Goal: Information Seeking & Learning: Learn about a topic

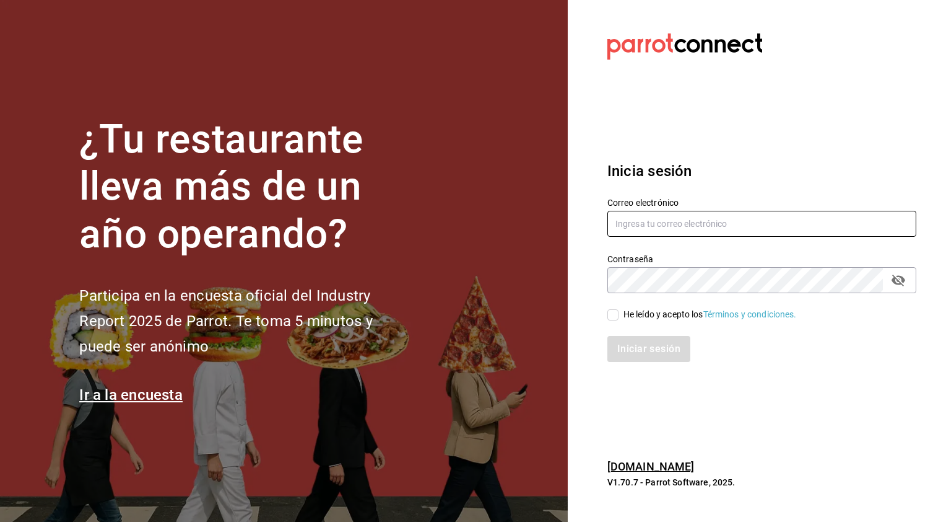
click at [680, 224] on input "text" at bounding box center [762, 224] width 309 height 26
click at [721, 220] on input "text" at bounding box center [762, 224] width 309 height 26
drag, startPoint x: 764, startPoint y: 53, endPoint x: 639, endPoint y: 219, distance: 207.9
click at [639, 219] on input "text" at bounding box center [762, 224] width 309 height 26
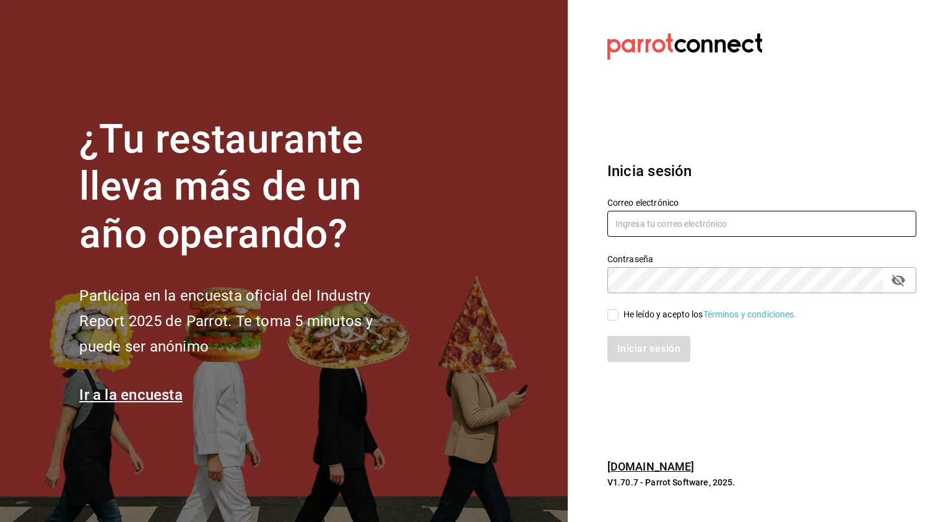
paste input "[PERSON_NAME][EMAIL_ADDRESS][DOMAIN_NAME]"
type input "[PERSON_NAME][EMAIL_ADDRESS][DOMAIN_NAME]"
click at [622, 313] on span "He leído y acepto los Términos y condiciones." at bounding box center [708, 314] width 178 height 13
click at [619, 313] on input "He leído y acepto los Términos y condiciones." at bounding box center [613, 314] width 11 height 11
checkbox input "true"
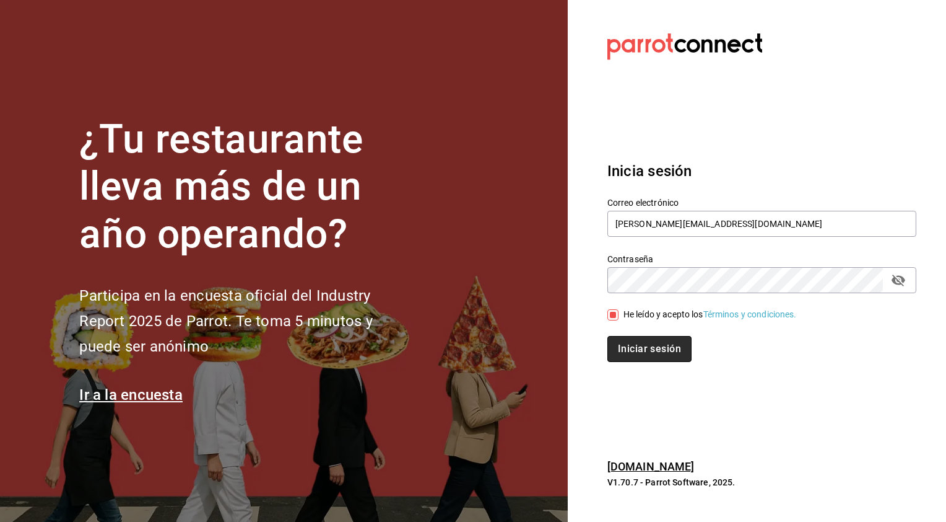
click at [635, 346] on button "Iniciar sesión" at bounding box center [650, 349] width 84 height 26
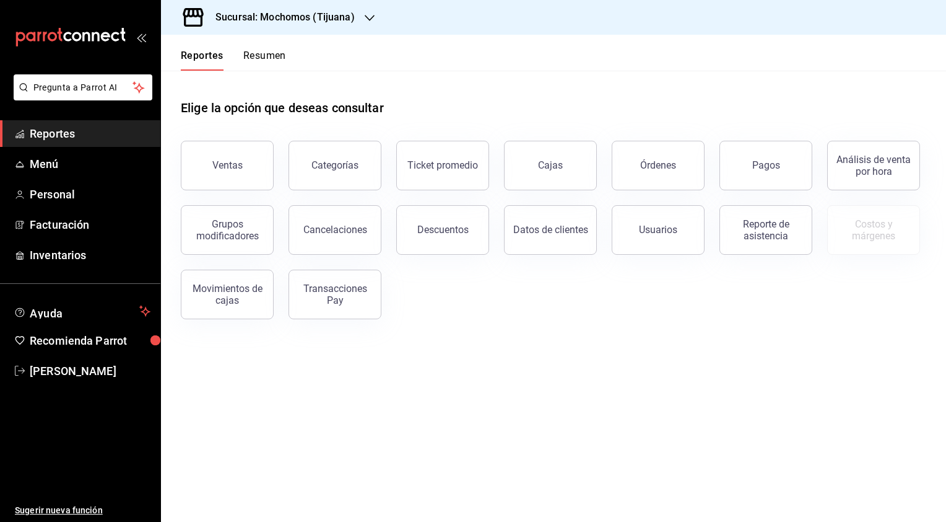
click at [367, 16] on icon "button" at bounding box center [370, 18] width 10 height 10
click at [284, 80] on div "Animal ([GEOGRAPHIC_DATA])" at bounding box center [254, 81] width 166 height 13
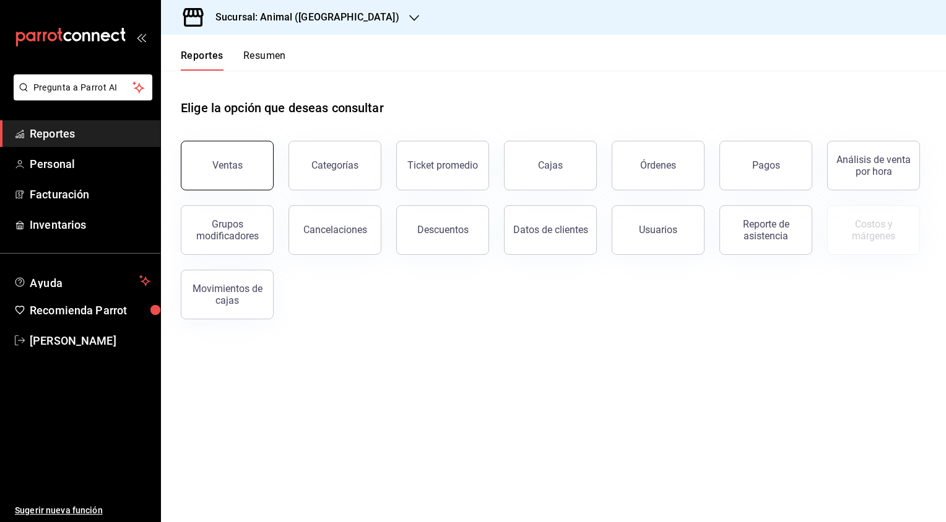
click at [240, 159] on button "Ventas" at bounding box center [227, 166] width 93 height 50
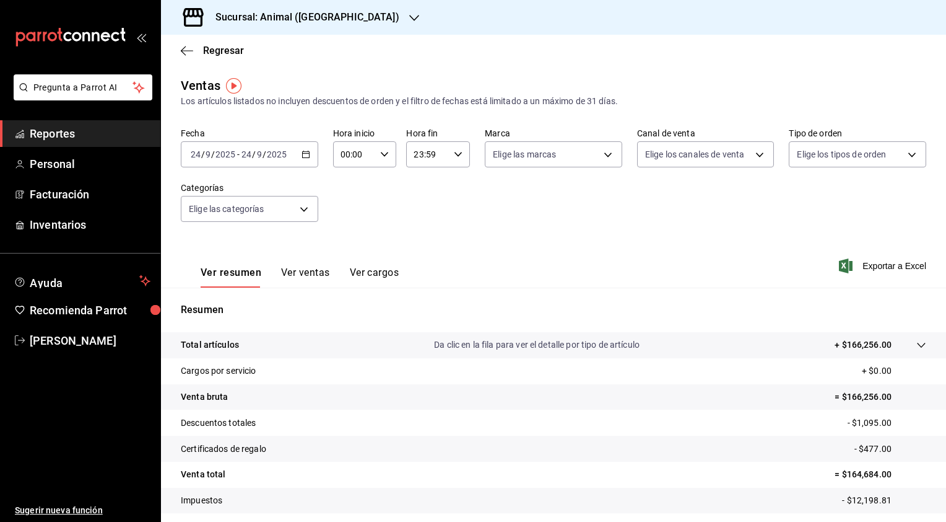
click at [390, 156] on div "00:00 Hora inicio" at bounding box center [365, 154] width 64 height 26
click at [349, 225] on button "01" at bounding box center [347, 215] width 27 height 25
type input "01:00"
click at [450, 154] on div at bounding box center [473, 261] width 946 height 522
click at [544, 149] on body "Pregunta a Parrot AI Reportes Personal Facturación Inventarios Ayuda Recomienda…" at bounding box center [473, 261] width 946 height 522
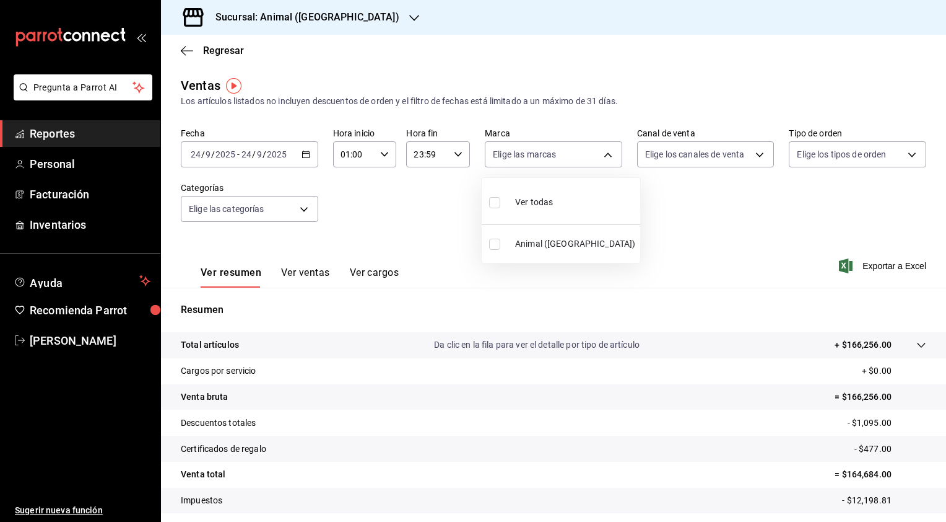
click at [533, 251] on li "Animal ([GEOGRAPHIC_DATA])" at bounding box center [561, 244] width 159 height 28
type input "98bba0fd-3ba1-42e0-bfa8-4188b5c89202"
checkbox input "true"
click at [722, 163] on div at bounding box center [473, 261] width 946 height 522
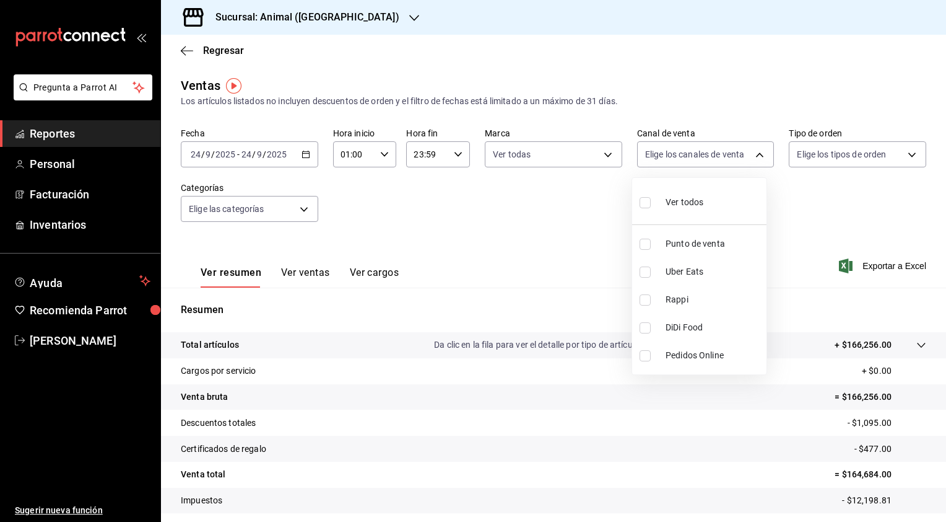
click at [722, 163] on body "Pregunta a Parrot AI Reportes Personal Facturación Inventarios Ayuda Recomienda…" at bounding box center [473, 261] width 946 height 522
click at [561, 237] on div at bounding box center [473, 261] width 946 height 522
click at [684, 145] on body "Pregunta a Parrot AI Reportes Personal Facturación Inventarios Ayuda Recomienda…" at bounding box center [473, 261] width 946 height 522
click at [668, 209] on div "Ver todos" at bounding box center [672, 201] width 64 height 27
type input "PARROT,UBER_EATS,RAPPI,DIDI_FOOD,ONLINE"
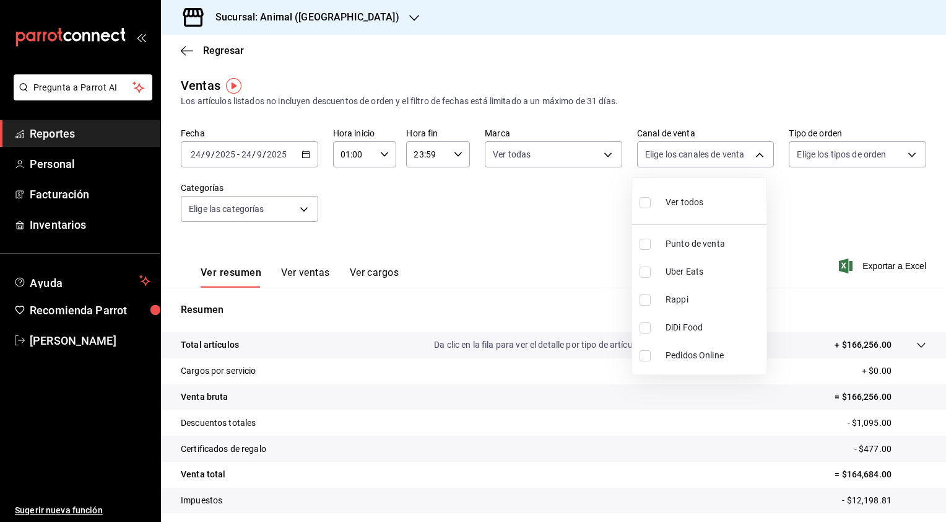
checkbox input "true"
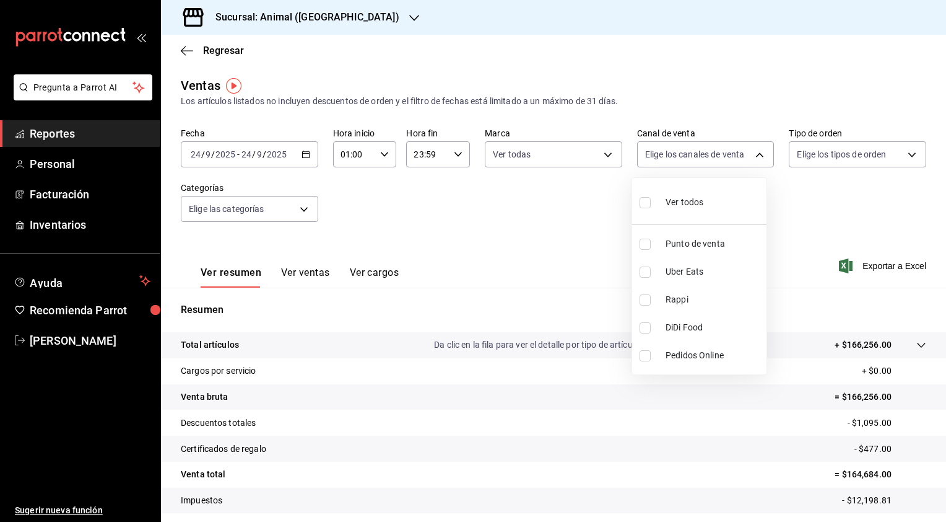
checkbox input "true"
click at [822, 151] on div at bounding box center [473, 261] width 946 height 522
click at [822, 151] on body "Pregunta a Parrot AI Reportes Personal Facturación Inventarios Ayuda Recomienda…" at bounding box center [473, 261] width 946 height 522
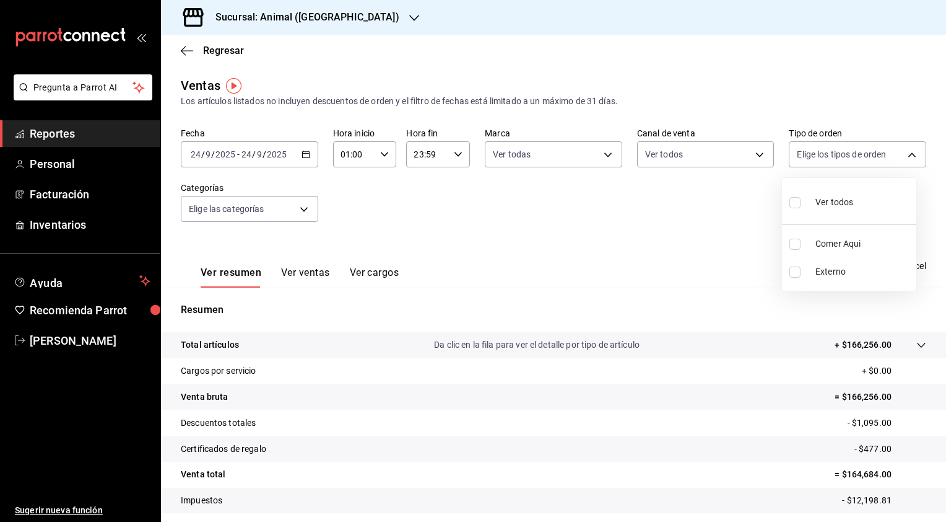
click at [805, 212] on div "Ver todos" at bounding box center [822, 201] width 64 height 27
type input "be6fef5e-c7ac-4927-83a2-7cdacd184608,EXTERNAL"
checkbox input "true"
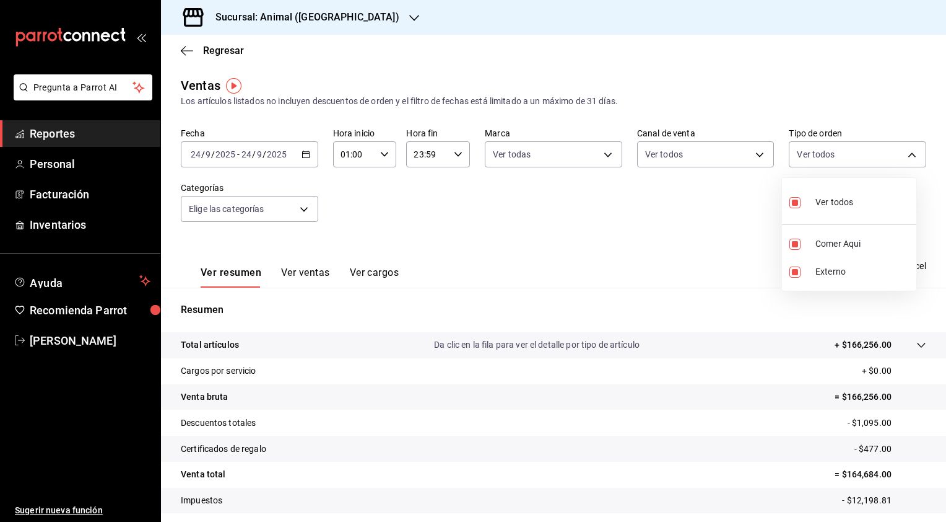
click at [305, 211] on div at bounding box center [473, 261] width 946 height 522
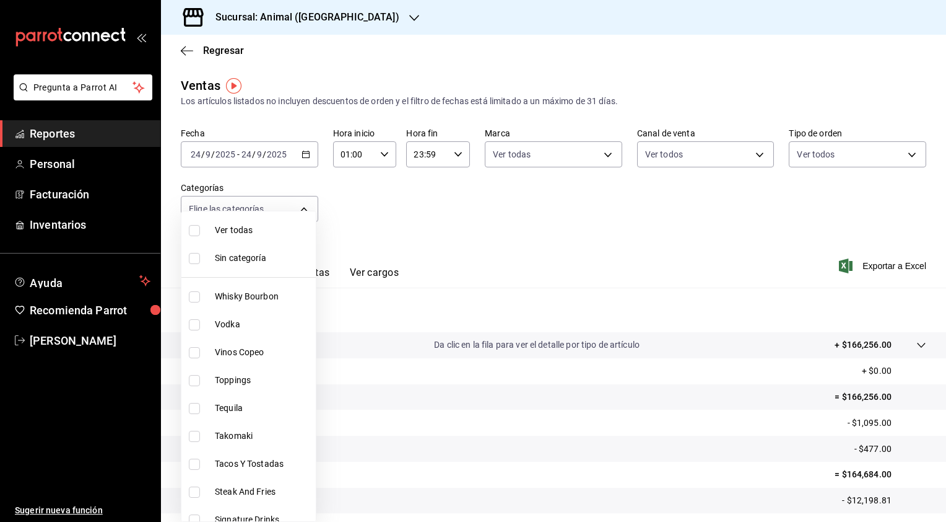
click at [305, 211] on body "Pregunta a Parrot AI Reportes Personal Facturación Inventarios Ayuda Recomienda…" at bounding box center [473, 261] width 946 height 522
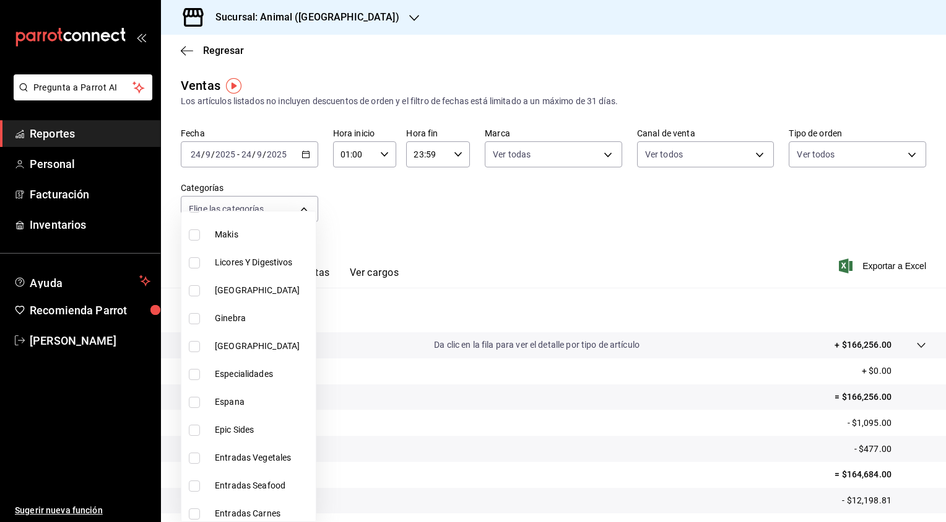
scroll to position [622, 0]
click at [245, 268] on li "Licores Y Digestivos" at bounding box center [248, 260] width 134 height 28
type input "7f5b4819-c4de-4332-a82b-e6f9a511467d"
checkbox input "true"
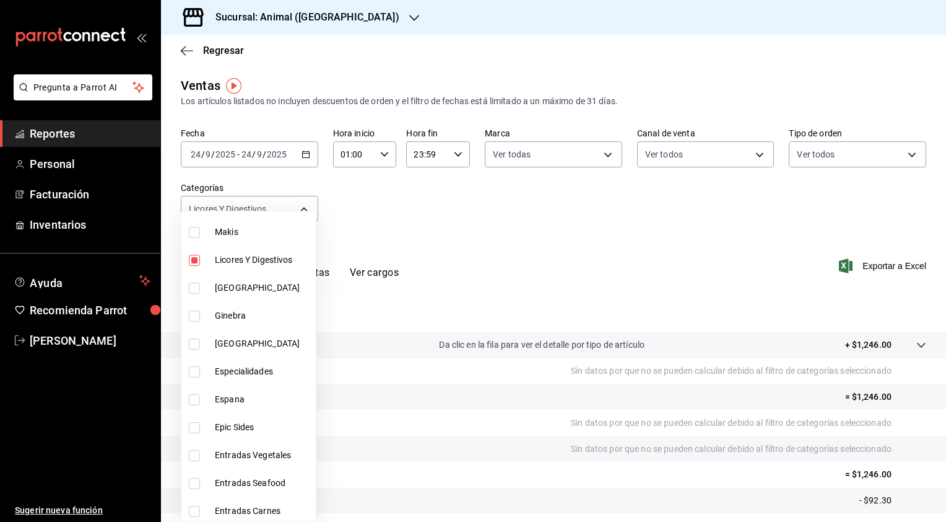
click at [451, 234] on div at bounding box center [473, 261] width 946 height 522
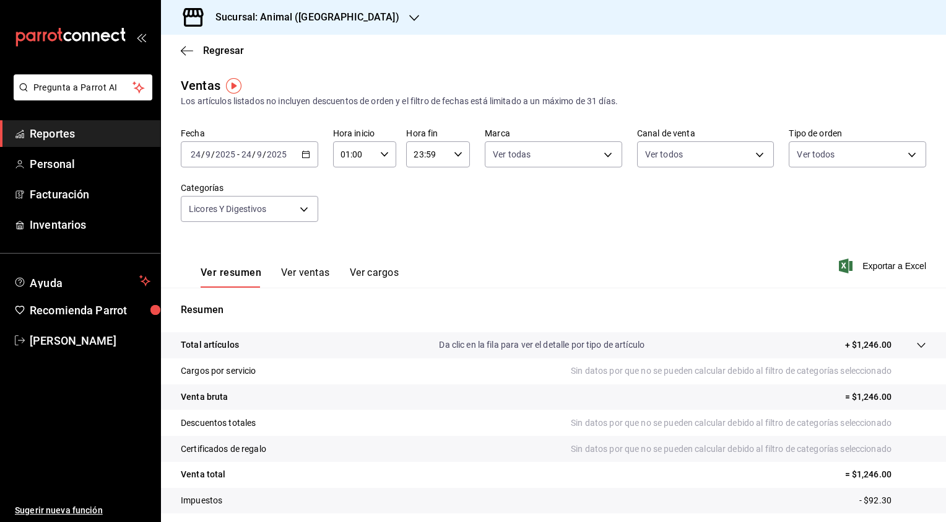
click at [309, 274] on button "Ver ventas" at bounding box center [305, 276] width 49 height 21
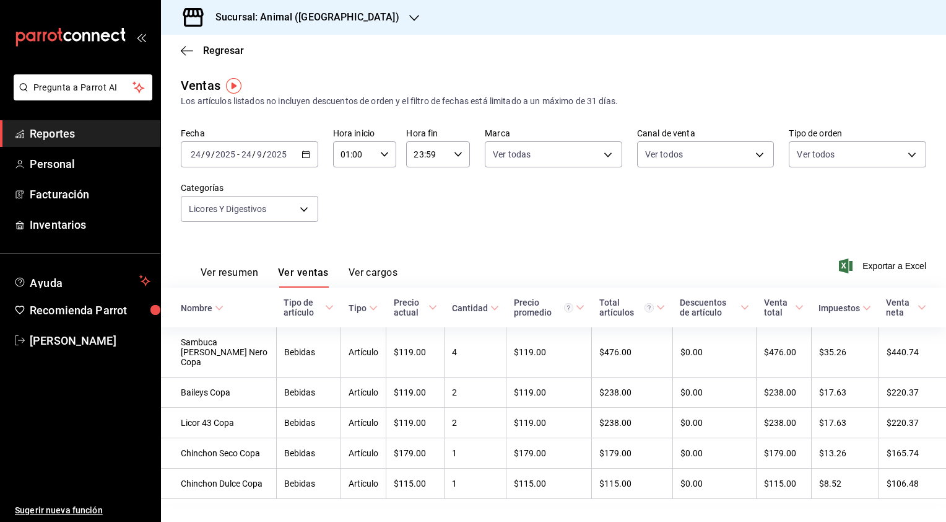
click at [454, 154] on icon "button" at bounding box center [458, 154] width 9 height 9
click at [451, 152] on div at bounding box center [473, 261] width 946 height 522
click at [456, 153] on icon "button" at bounding box center [458, 154] width 9 height 9
click at [339, 216] on div at bounding box center [473, 261] width 946 height 522
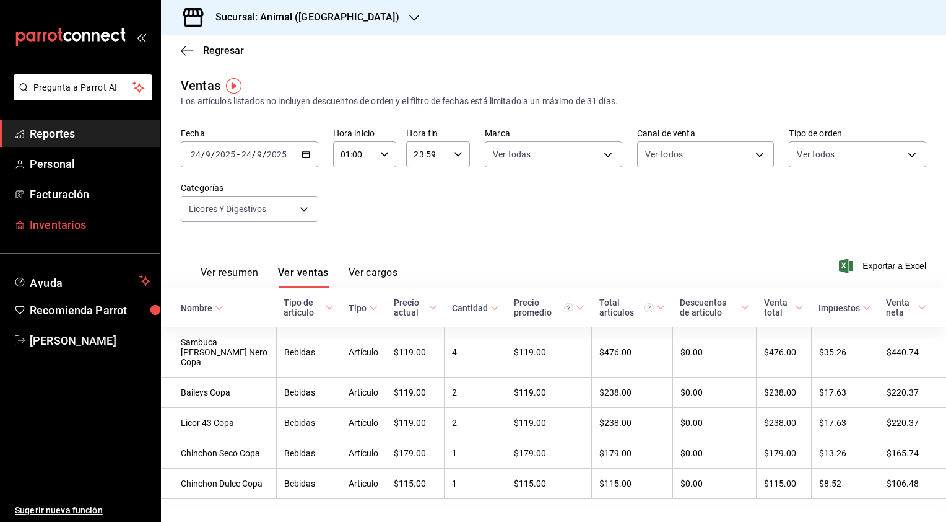
click at [82, 230] on span "Inventarios" at bounding box center [90, 224] width 121 height 17
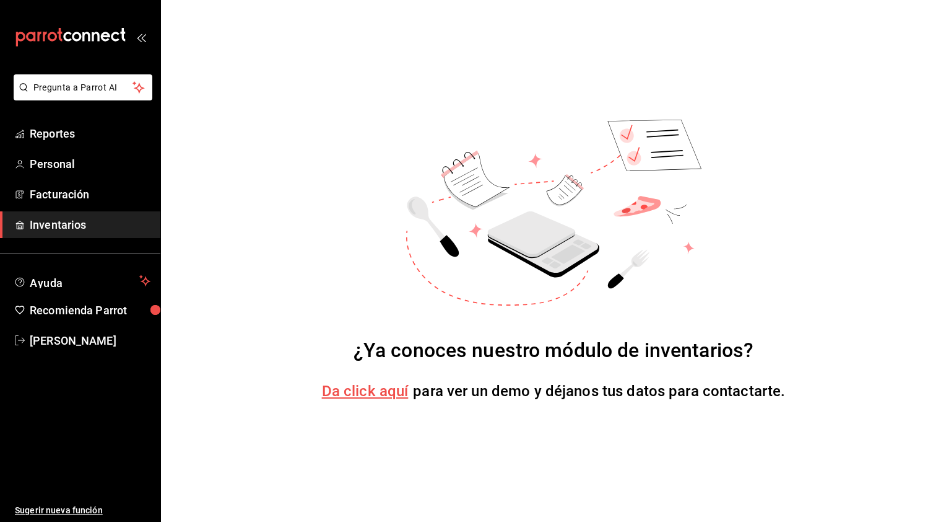
click at [350, 391] on span "Da click aquí" at bounding box center [365, 390] width 87 height 17
click at [84, 134] on span "Reportes" at bounding box center [90, 133] width 121 height 17
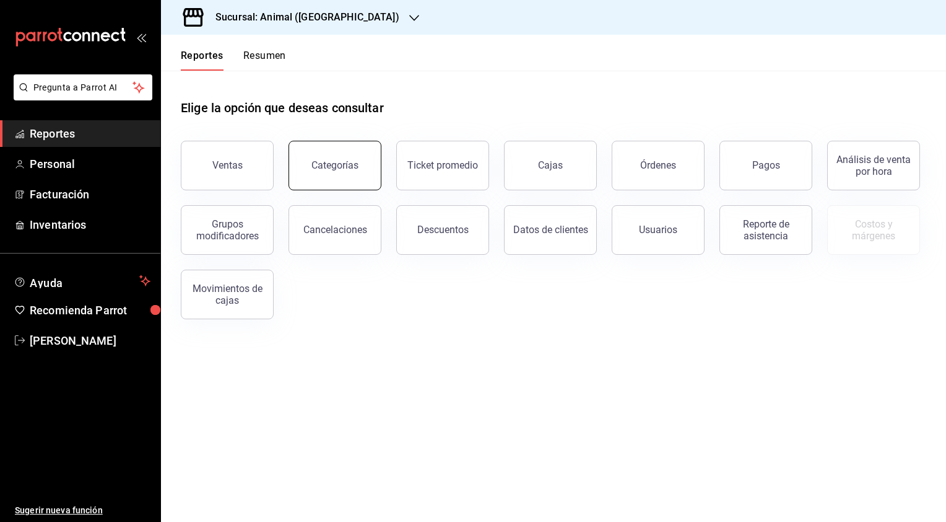
click at [313, 167] on div "Categorías" at bounding box center [335, 165] width 47 height 12
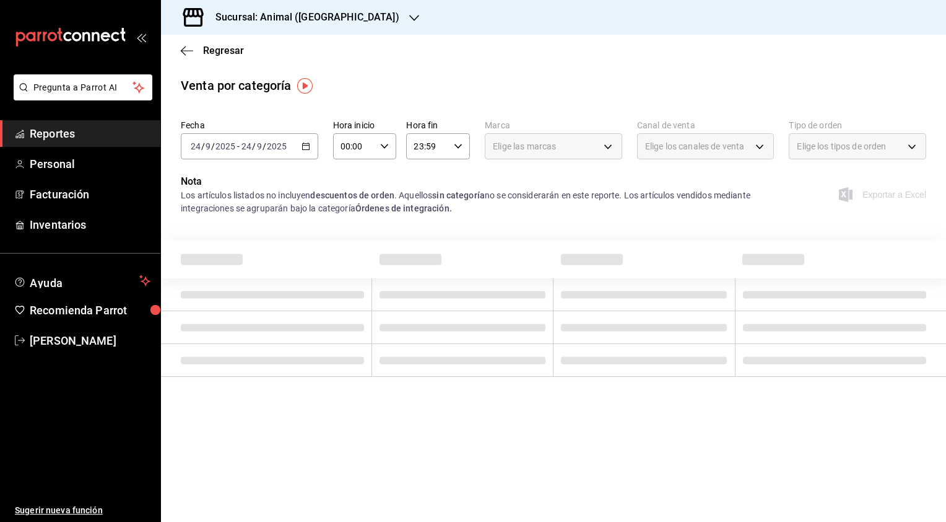
click at [305, 85] on img "button" at bounding box center [304, 85] width 15 height 15
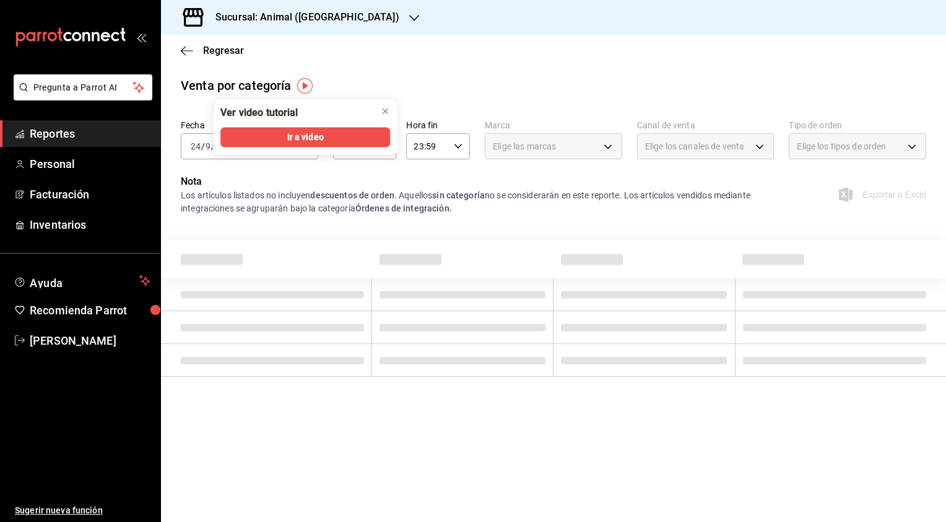
click at [398, 81] on div "Venta por categoría" at bounding box center [553, 85] width 785 height 19
click at [187, 51] on icon "button" at bounding box center [187, 50] width 12 height 11
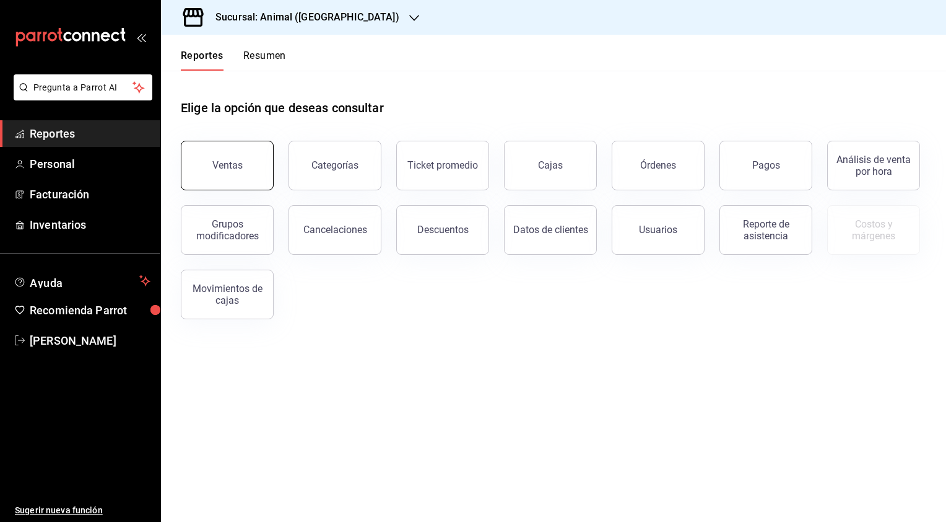
click at [214, 170] on div "Ventas" at bounding box center [227, 165] width 30 height 12
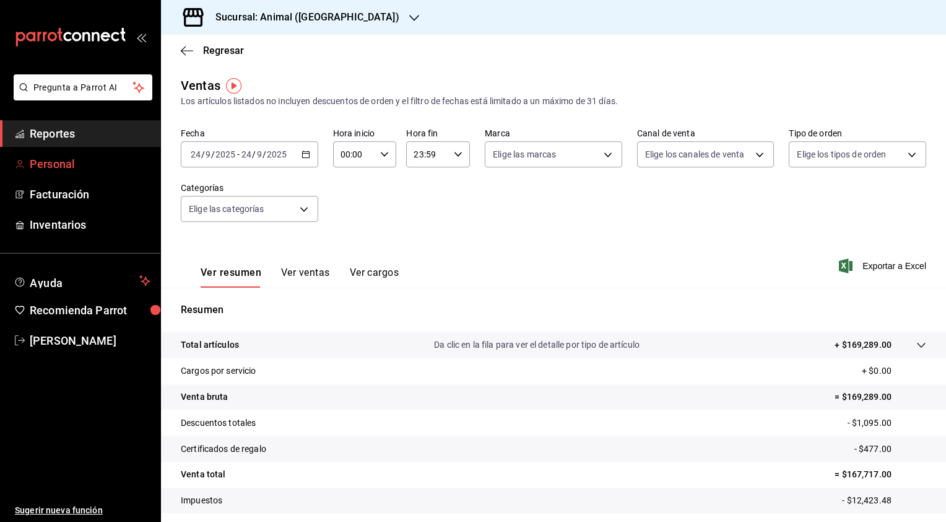
click at [87, 165] on span "Personal" at bounding box center [90, 163] width 121 height 17
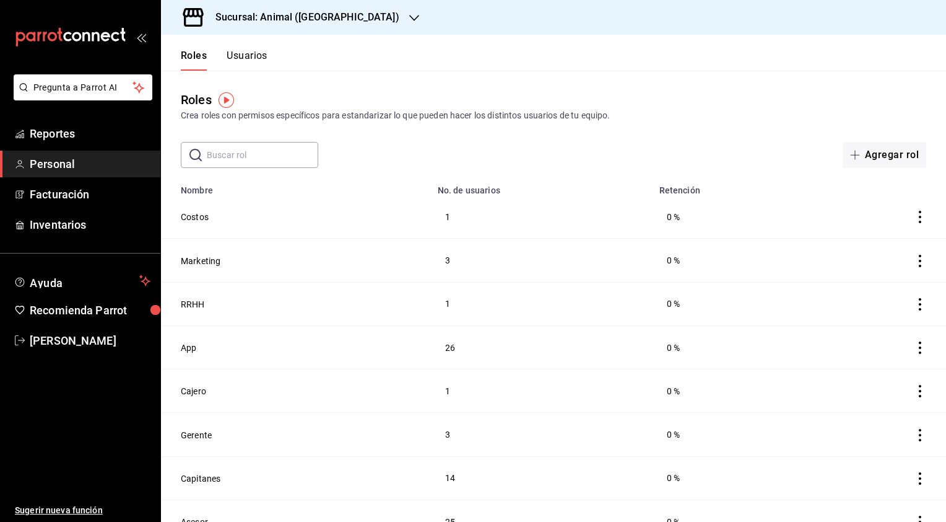
click at [619, 155] on div "​ ​ Agregar rol" at bounding box center [553, 155] width 785 height 26
click at [75, 133] on span "Reportes" at bounding box center [90, 133] width 121 height 17
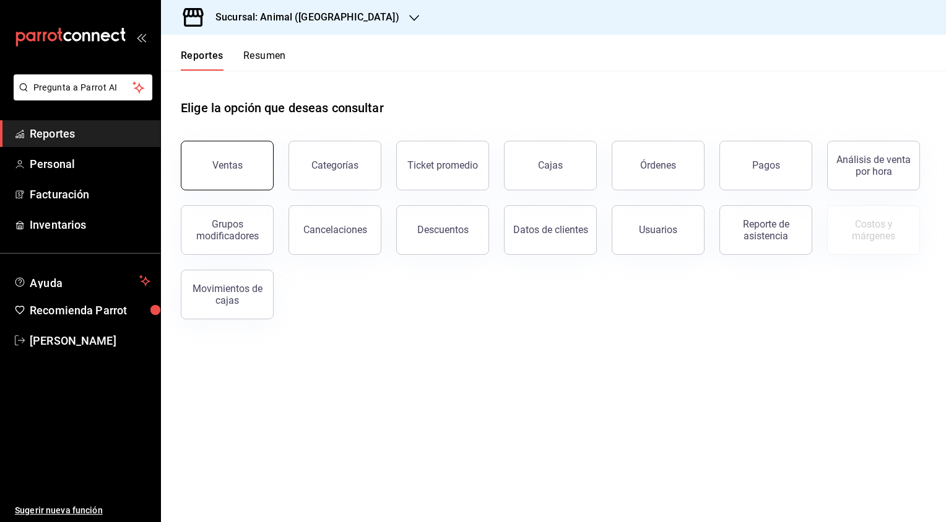
click at [240, 169] on div "Ventas" at bounding box center [227, 165] width 30 height 12
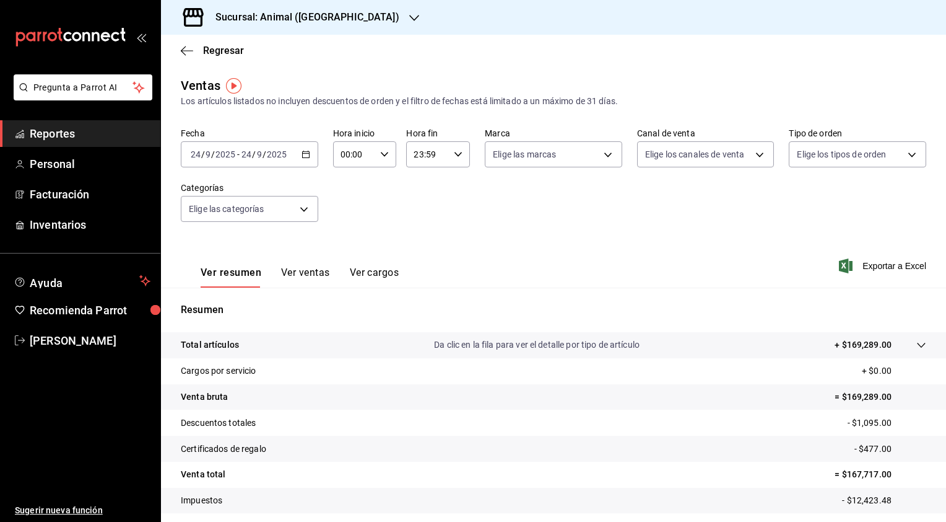
click at [312, 269] on button "Ver ventas" at bounding box center [305, 276] width 49 height 21
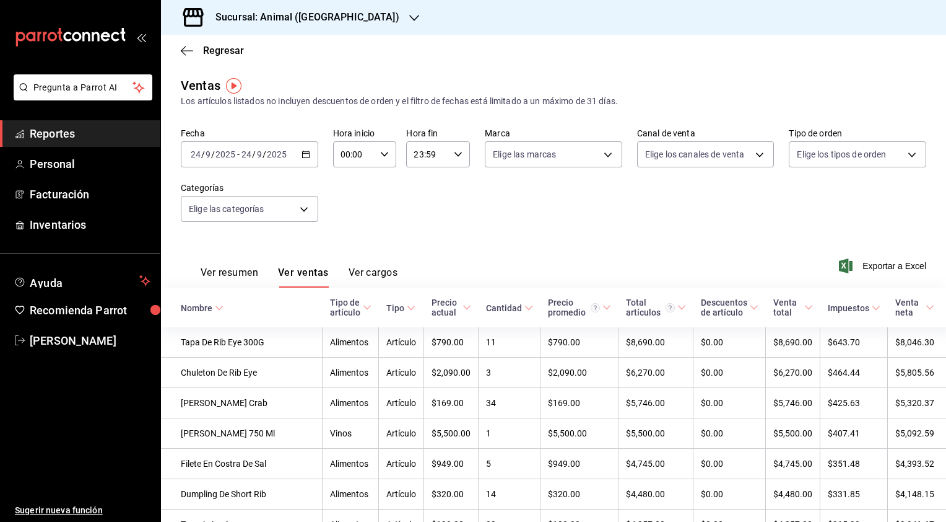
click at [247, 271] on button "Ver resumen" at bounding box center [230, 276] width 58 height 21
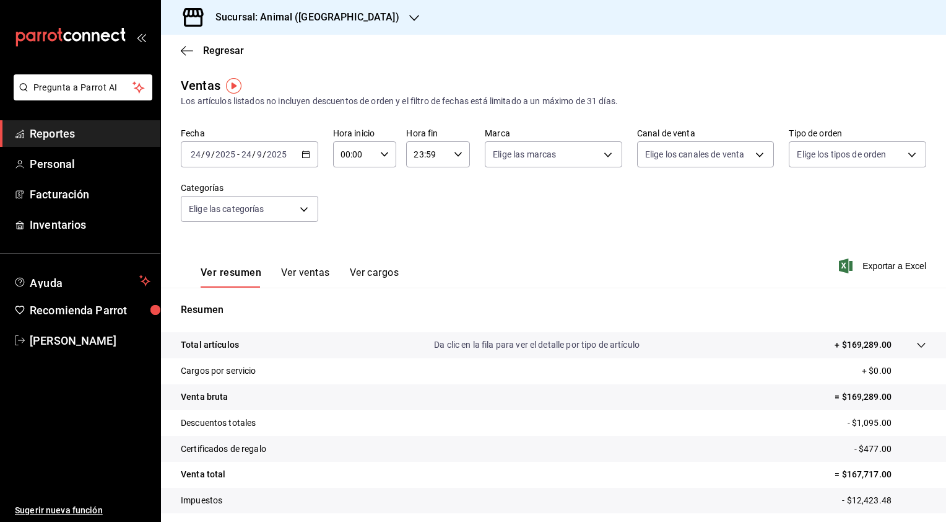
click at [379, 273] on button "Ver cargos" at bounding box center [375, 276] width 50 height 21
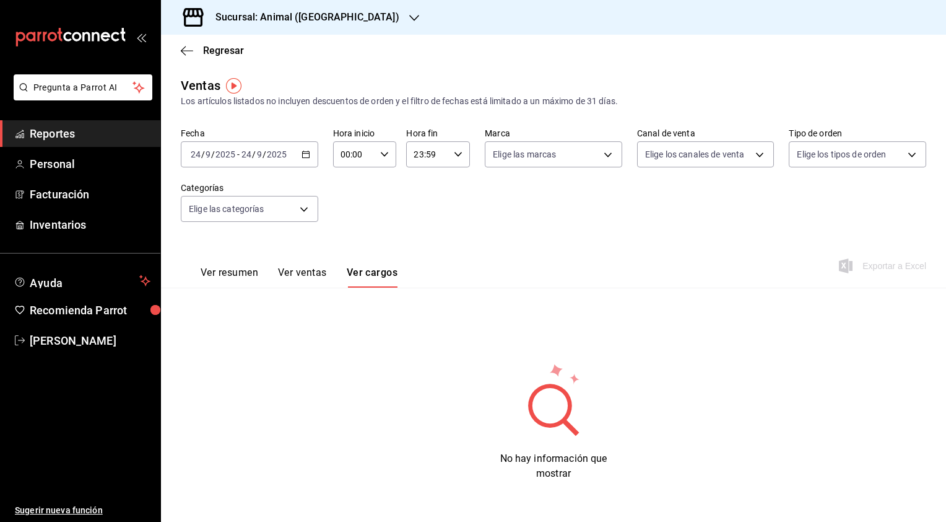
click at [229, 279] on button "Ver resumen" at bounding box center [230, 276] width 58 height 21
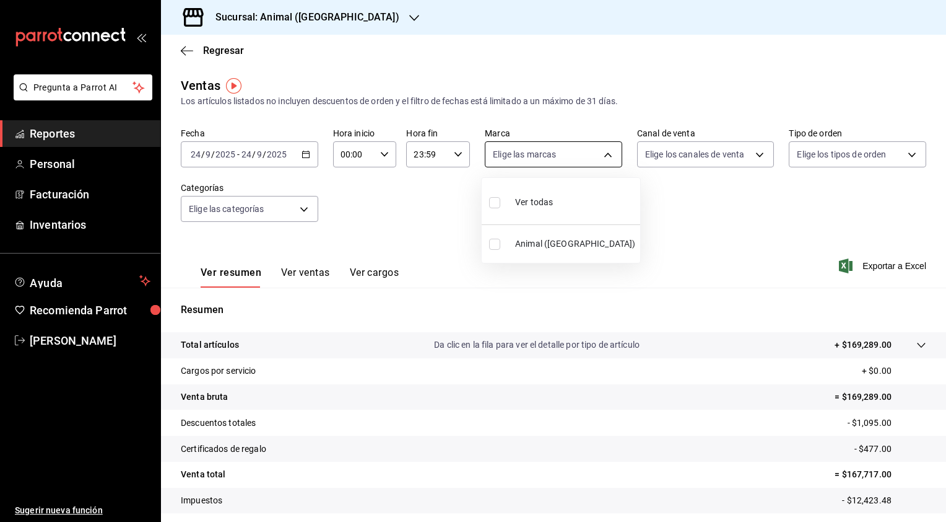
click at [533, 160] on body "Pregunta a Parrot AI Reportes Personal Facturación Inventarios Ayuda Recomienda…" at bounding box center [473, 261] width 946 height 522
click at [522, 243] on span "Animal ([GEOGRAPHIC_DATA])" at bounding box center [575, 243] width 120 height 13
type input "98bba0fd-3ba1-42e0-bfa8-4188b5c89202"
checkbox input "true"
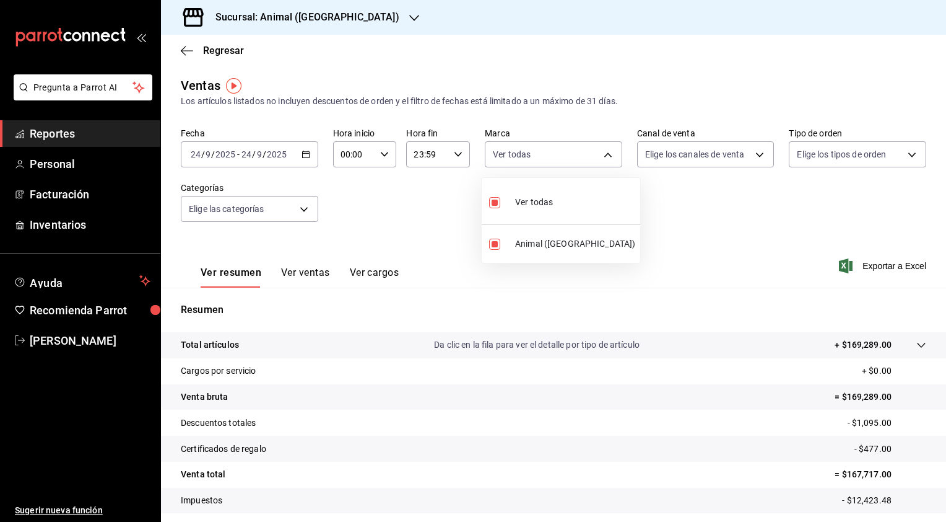
click at [103, 86] on div at bounding box center [473, 261] width 946 height 522
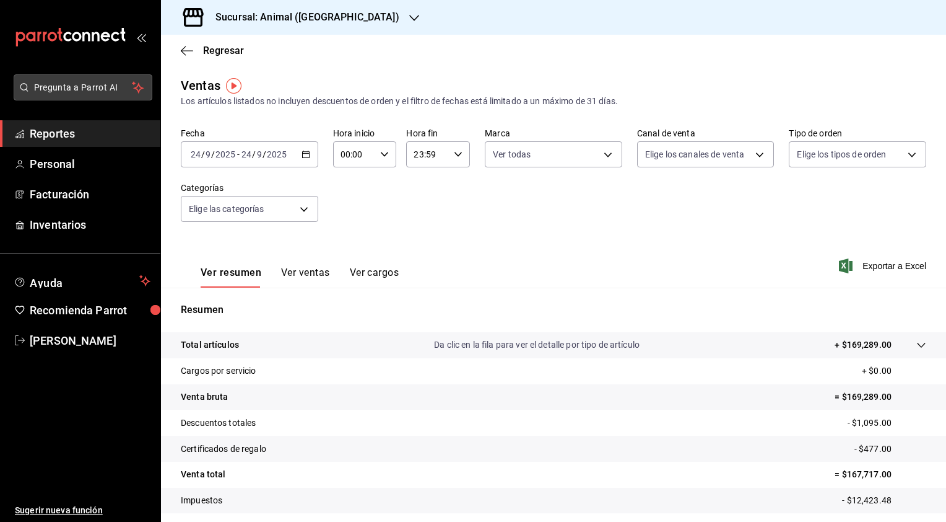
click at [103, 86] on span "Pregunta a Parrot AI" at bounding box center [83, 87] width 98 height 13
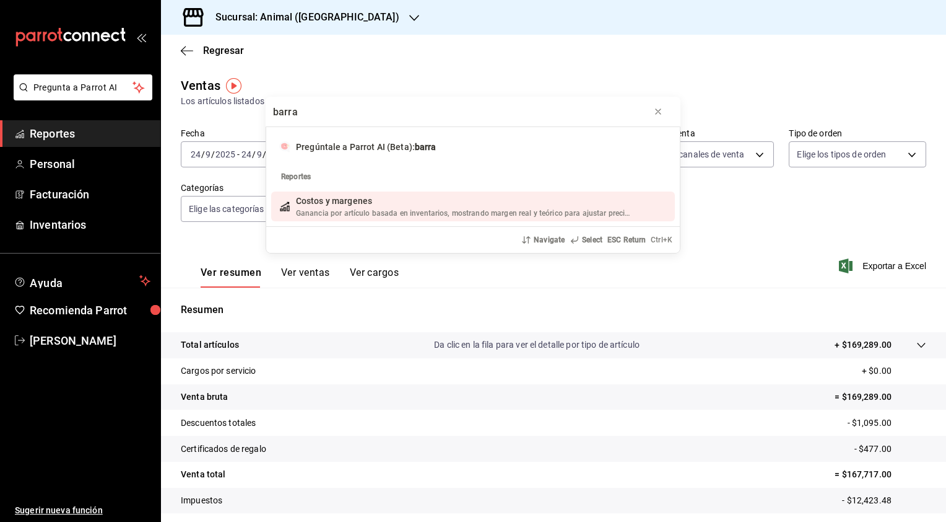
type input "barra"
click at [399, 212] on span "Ganancia por artículo basada en inventarios, mostrando margen real y teórico pa…" at bounding box center [465, 213] width 339 height 9
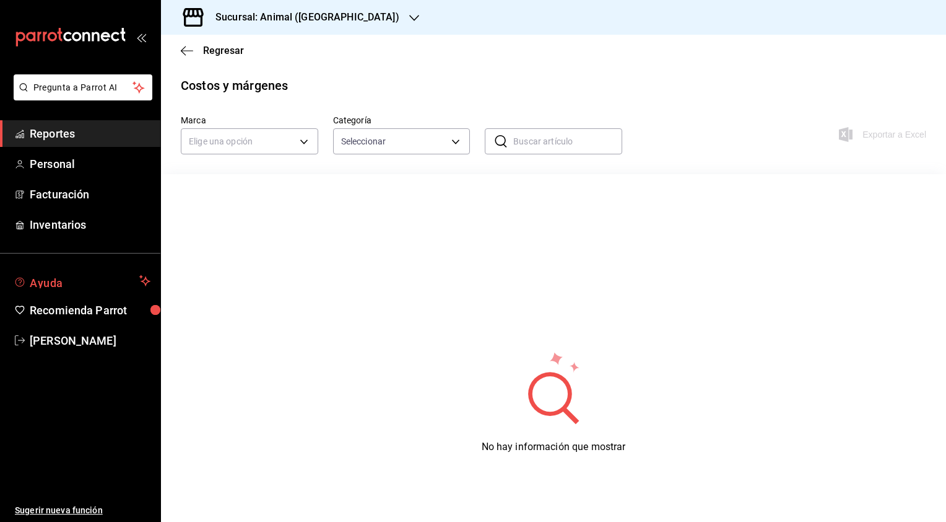
click at [78, 286] on span "Ayuda" at bounding box center [82, 280] width 105 height 15
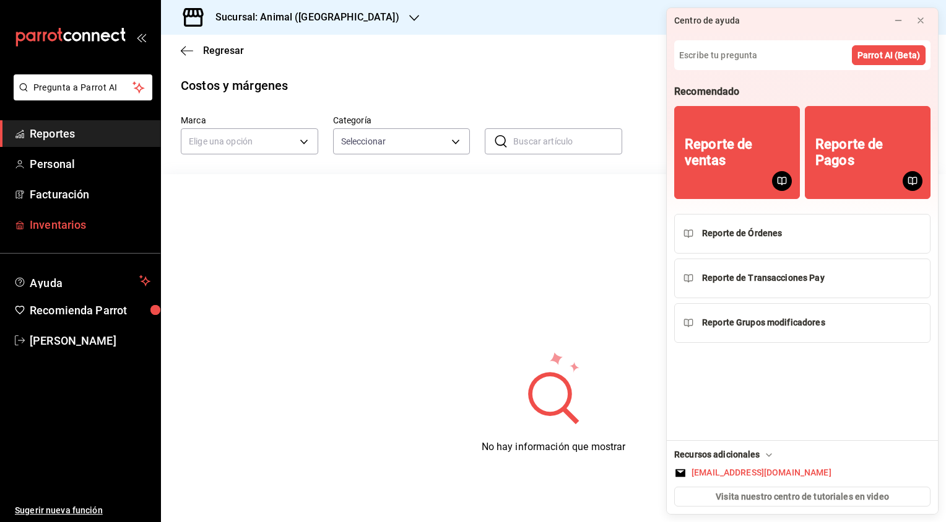
click at [56, 216] on span "Inventarios" at bounding box center [90, 224] width 121 height 17
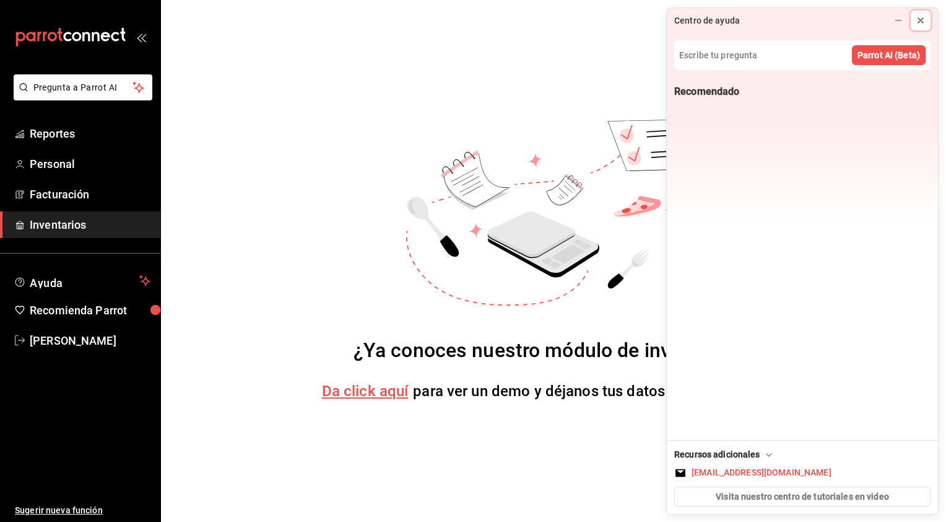
click at [922, 19] on icon at bounding box center [921, 20] width 5 height 5
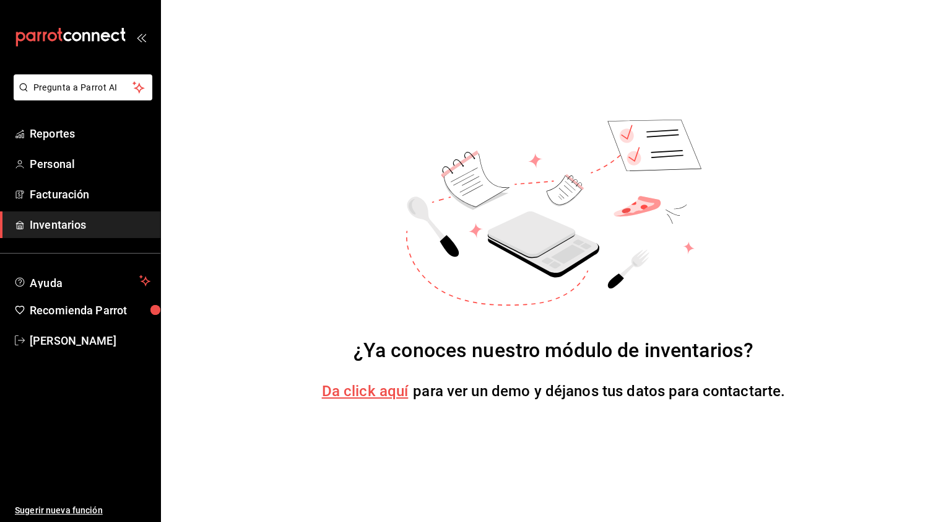
click at [98, 227] on span "Inventarios" at bounding box center [90, 224] width 121 height 17
